Goal: Browse casually: Explore the website without a specific task or goal

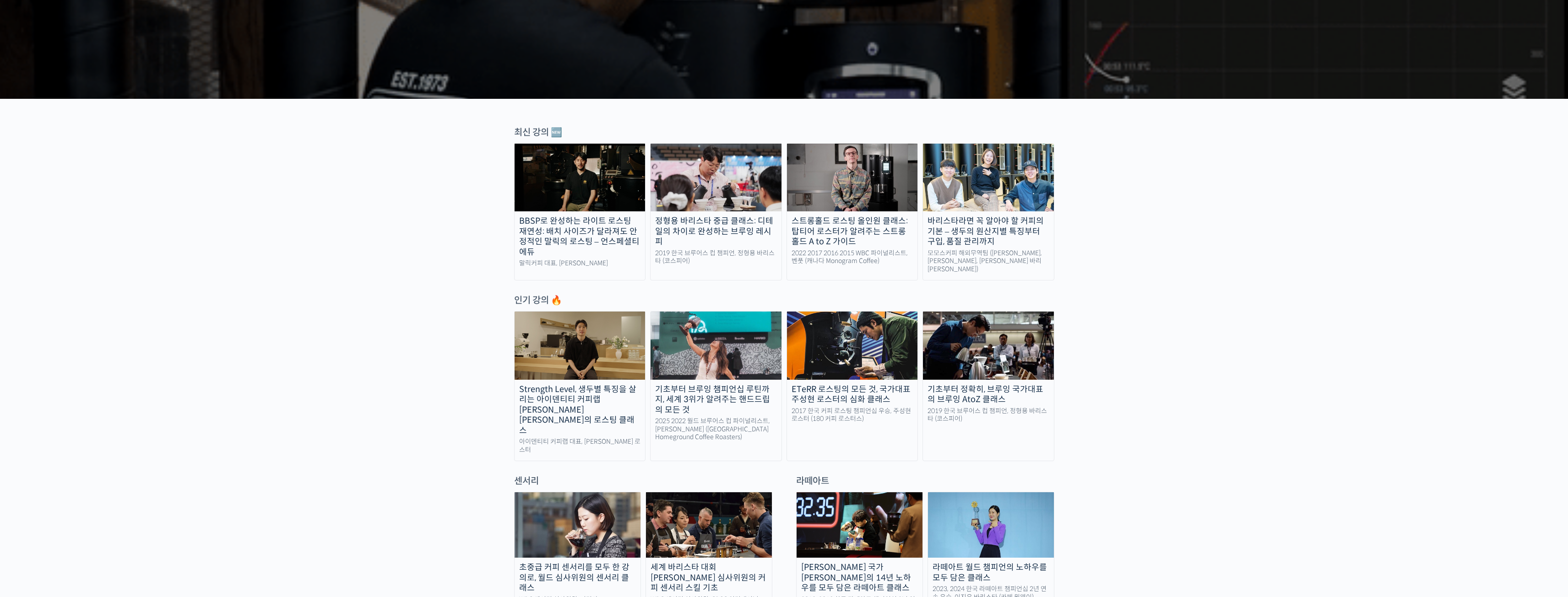
scroll to position [366, 0]
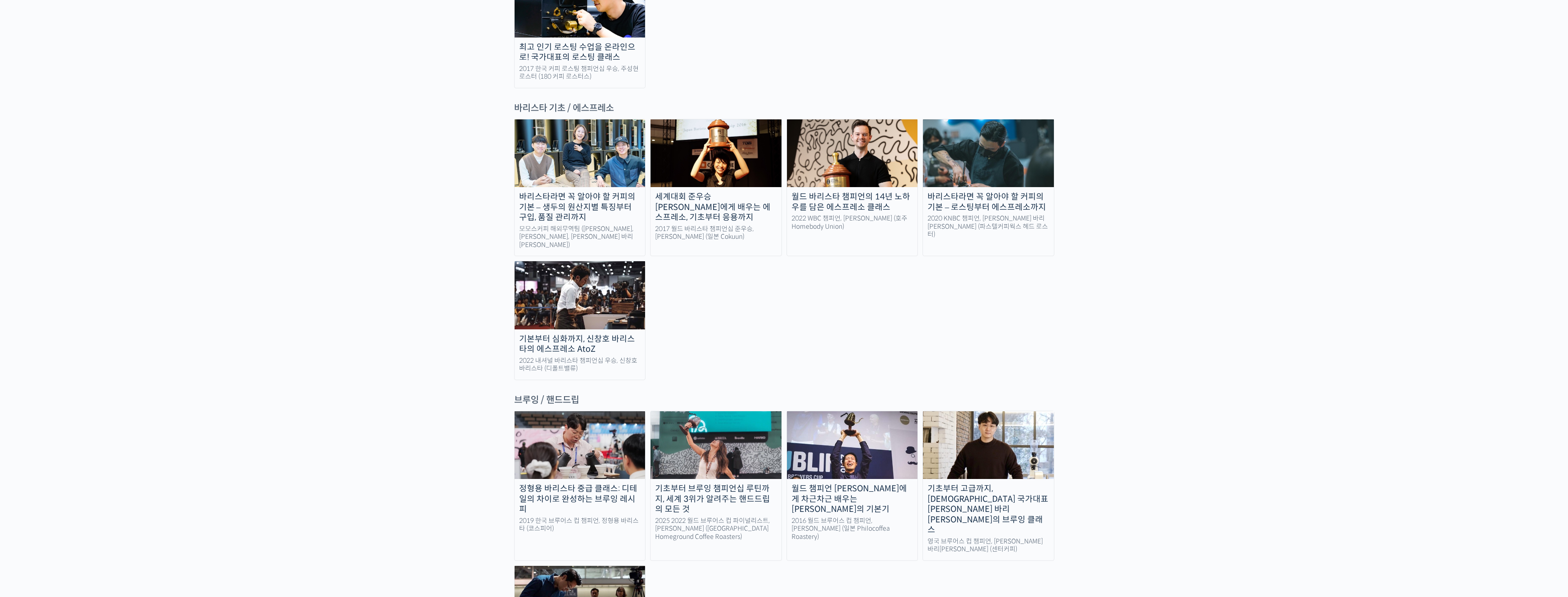
click at [389, 343] on div "랜딩 페이지 [PERSON_NAME]을 다하는 당신을 위해, 최고와 함께 만든 커피 클래스 시간과 장소에 구애받지 않고, 검증된 커리큘럼으로 …" at bounding box center [784, 540] width 1568 height 3389
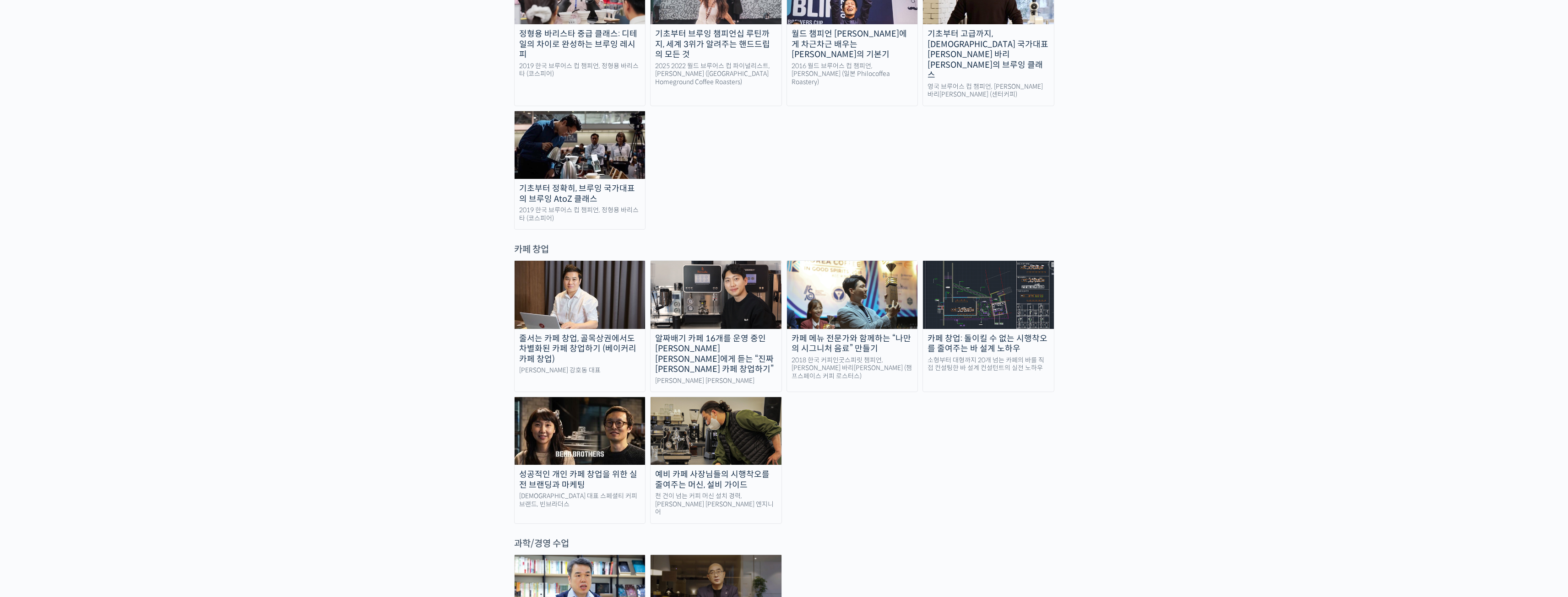
scroll to position [1555, 0]
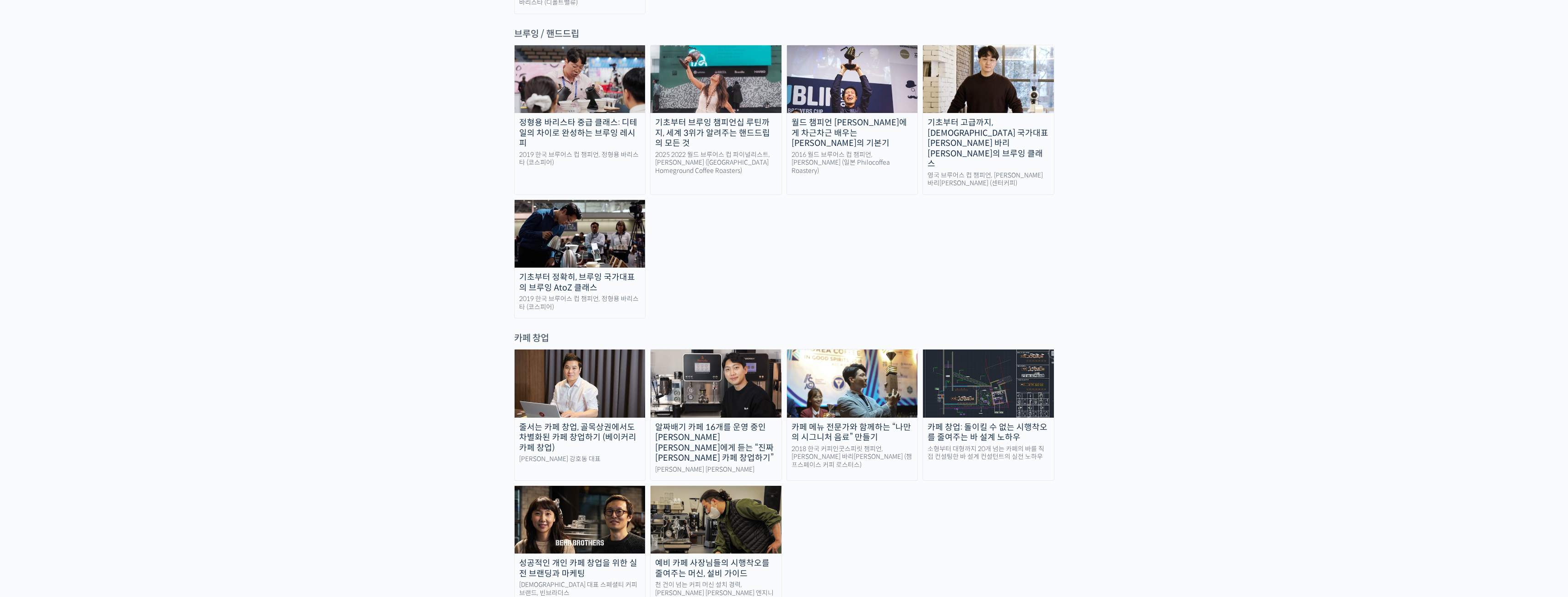
click at [763, 126] on div "정형용 바리스타 중급 클래스: 디테일의 차이로 완성하는 브루잉 레시피 2019 한국 브루어스 컵 챔피언, 정형용 바리스타 (코스피어) 기초부터…" at bounding box center [784, 181] width 540 height 274
click at [1228, 162] on div "랜딩 페이지 [PERSON_NAME]을 다하는 당신을 위해, 최고와 함께 만든 커피 클래스 시간과 장소에 구애받지 않고, 검증된 커리큘럼으로 …" at bounding box center [784, 174] width 1568 height 3389
click at [408, 329] on div "랜딩 페이지 [PERSON_NAME]을 다하는 당신을 위해, 최고와 함께 만든 커피 클래스 시간과 장소에 구애받지 않고, 검증된 커리큘럼으로 …" at bounding box center [784, 174] width 1568 height 3389
click at [418, 304] on div "랜딩 페이지 [PERSON_NAME]을 다하는 당신을 위해, 최고와 함께 만든 커피 클래스 시간과 장소에 구애받지 않고, 검증된 커리큘럼으로 …" at bounding box center [784, 174] width 1568 height 3389
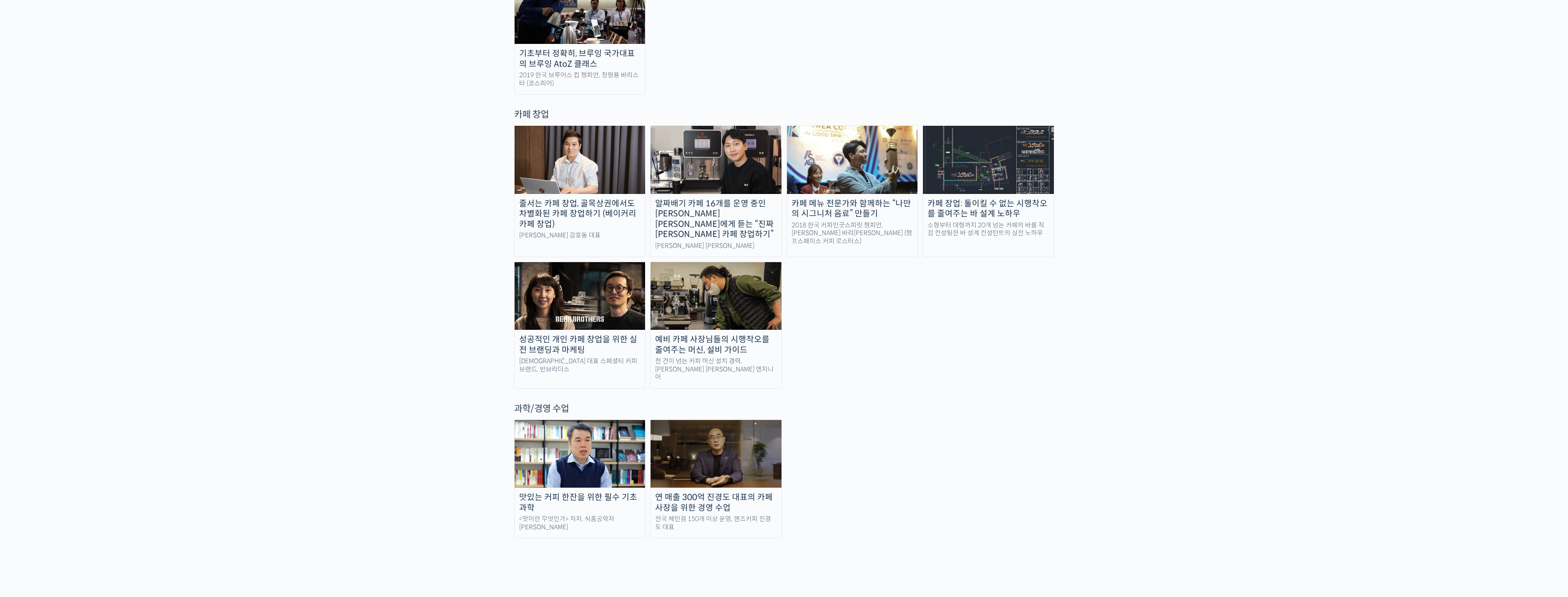
scroll to position [1920, 0]
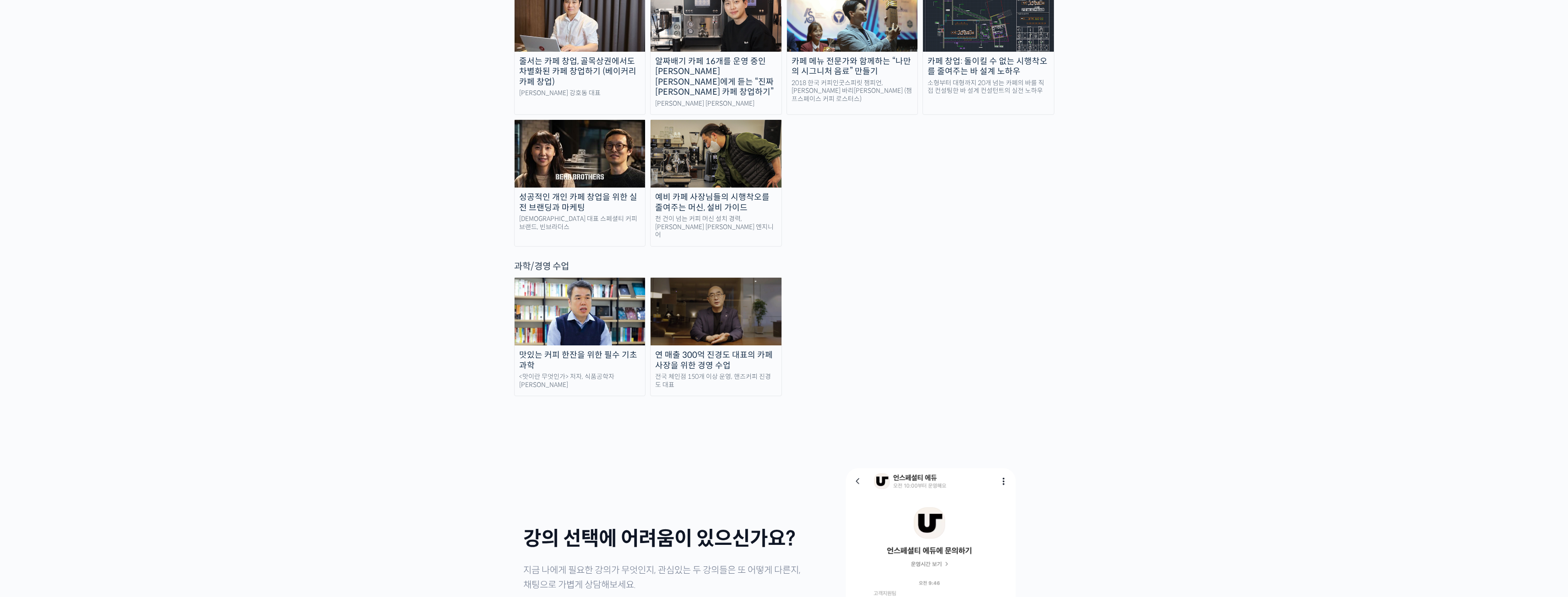
click at [214, 446] on div "Slide" at bounding box center [784, 579] width 1568 height 320
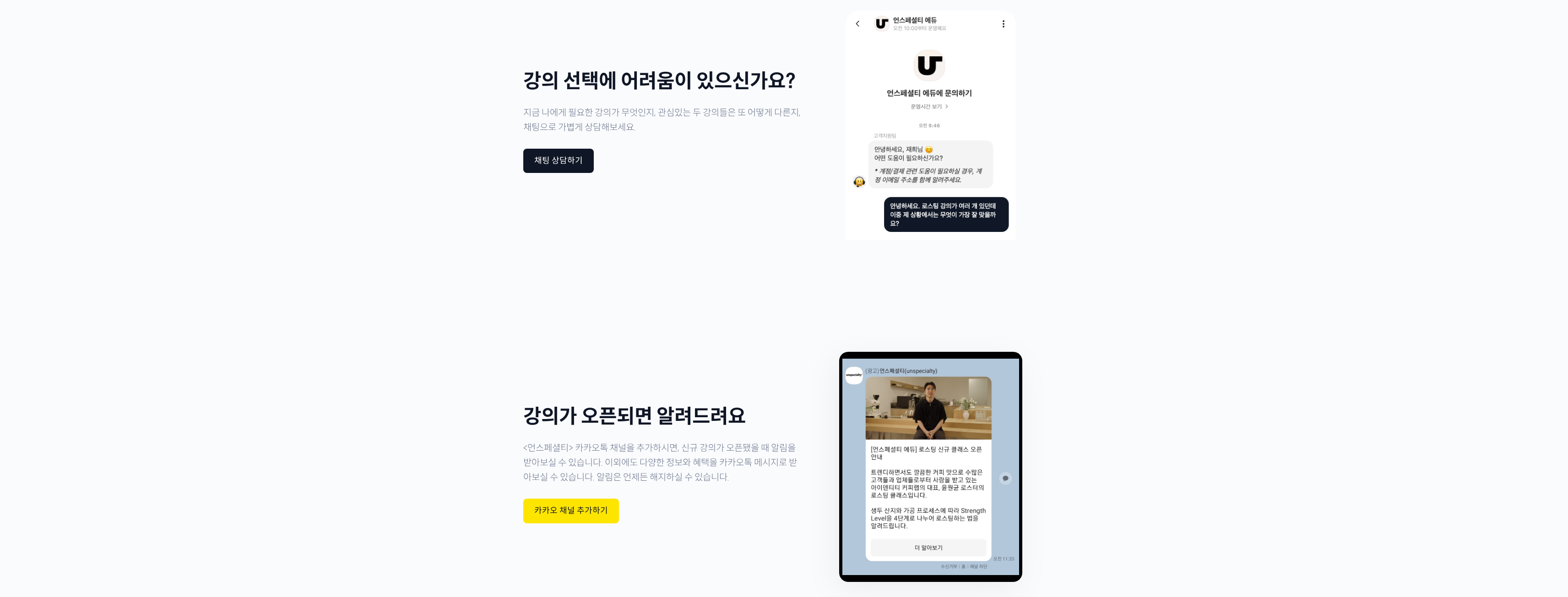
click at [214, 446] on div "Slide" at bounding box center [784, 464] width 1568 height 366
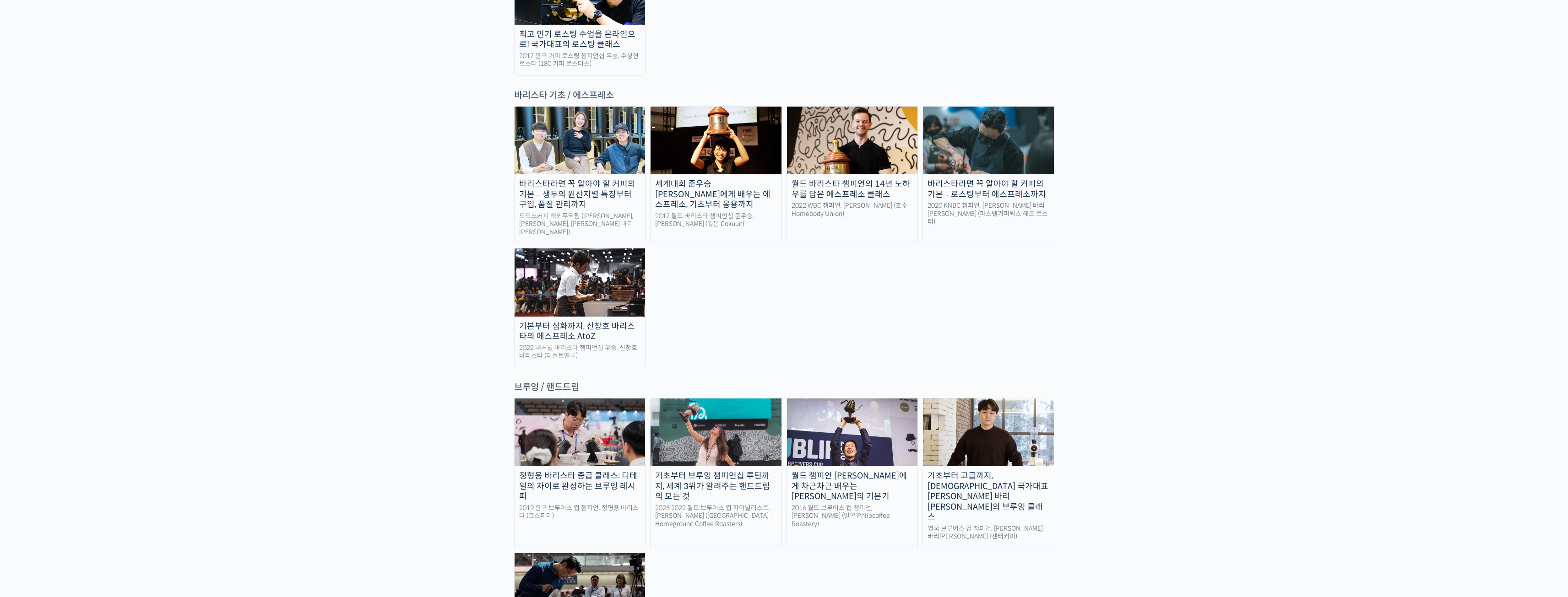
scroll to position [0, 0]
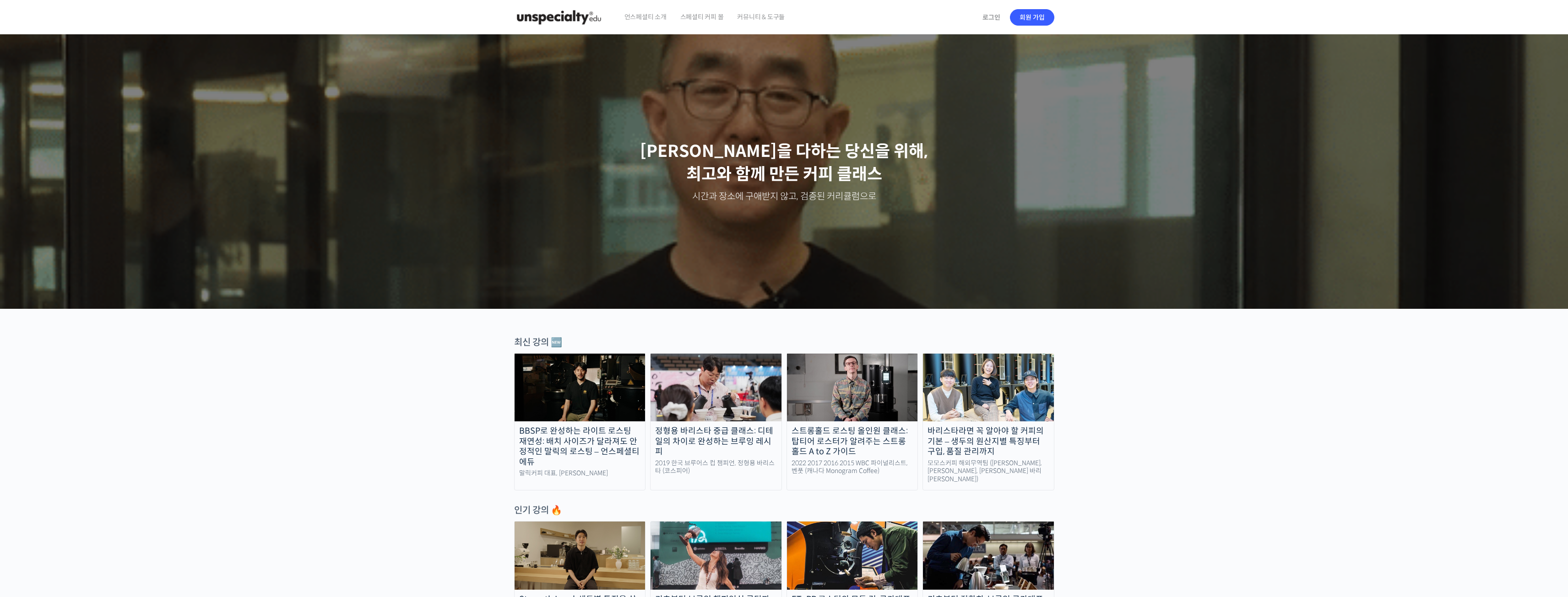
drag, startPoint x: 184, startPoint y: 321, endPoint x: 193, endPoint y: 139, distance: 182.2
